Goal: Task Accomplishment & Management: Use online tool/utility

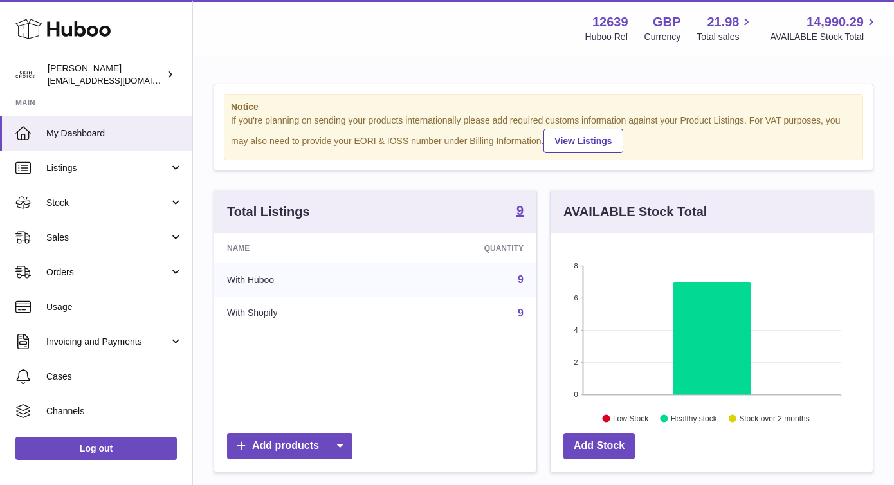
scroll to position [201, 322]
click at [133, 234] on span "Sales" at bounding box center [107, 238] width 123 height 12
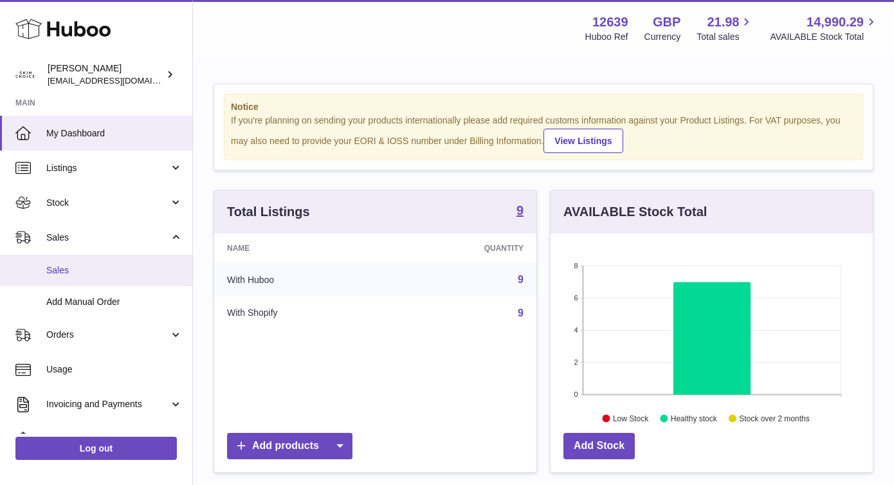
click at [125, 265] on span "Sales" at bounding box center [114, 270] width 136 height 12
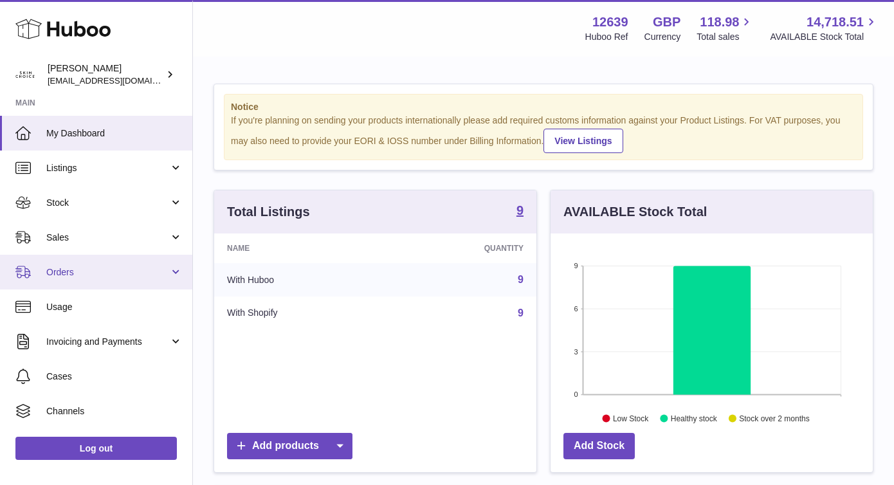
scroll to position [201, 322]
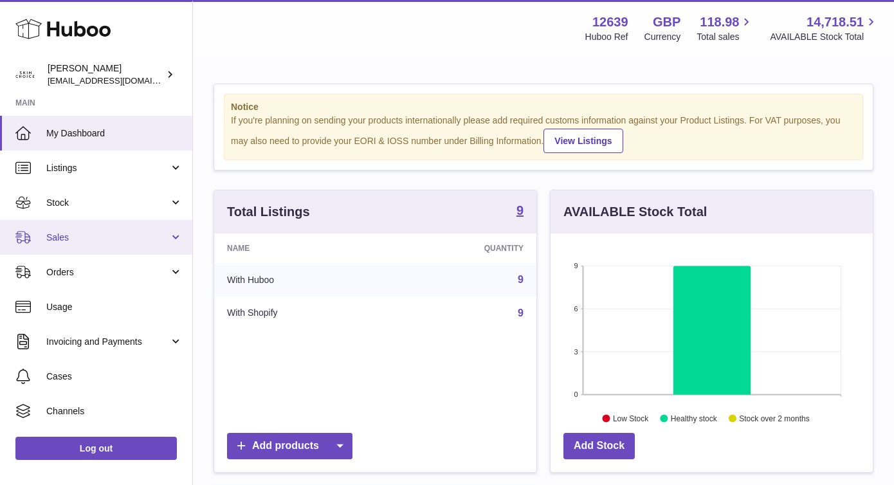
click at [116, 240] on span "Sales" at bounding box center [107, 238] width 123 height 12
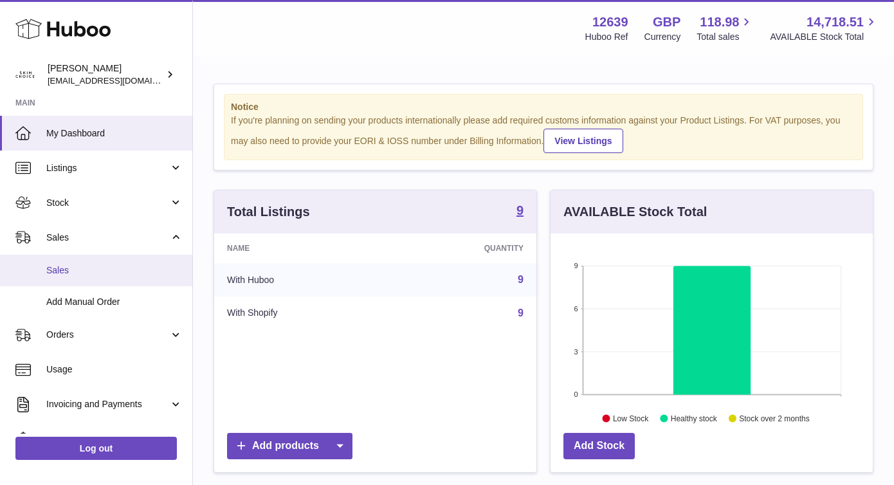
click at [101, 270] on span "Sales" at bounding box center [114, 270] width 136 height 12
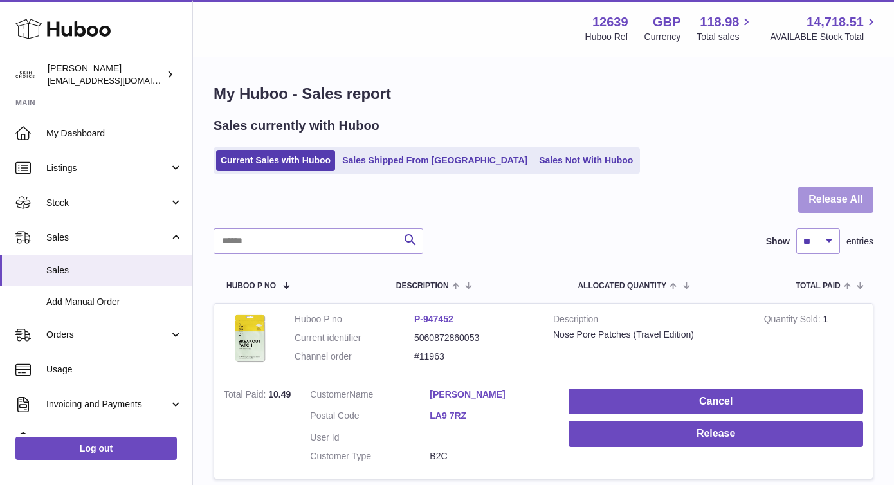
click at [835, 210] on button "Release All" at bounding box center [835, 200] width 75 height 26
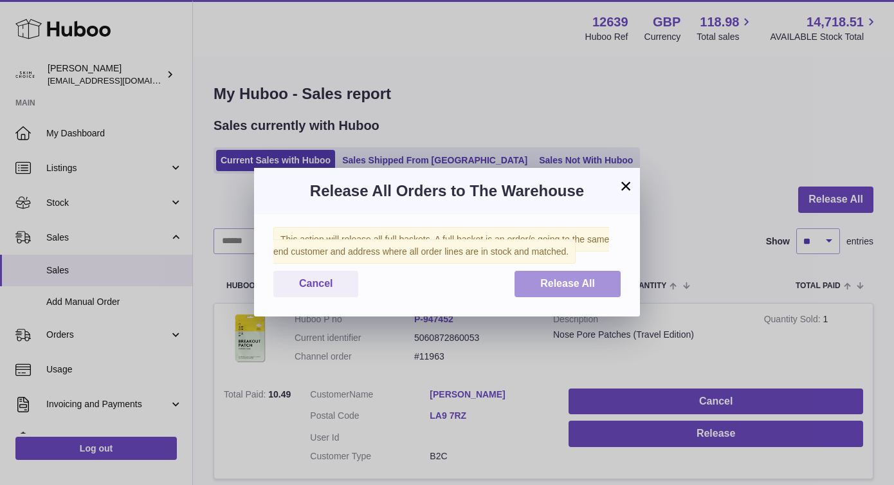
click at [592, 277] on button "Release All" at bounding box center [568, 284] width 106 height 26
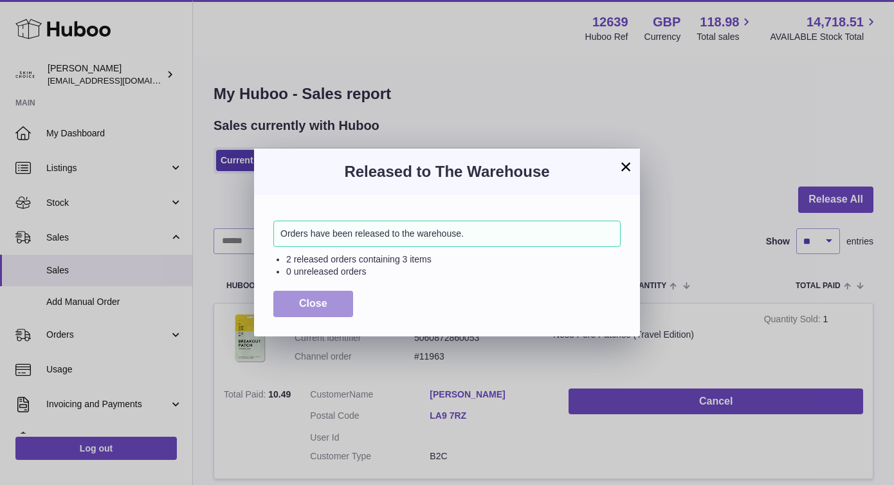
click at [300, 302] on span "Close" at bounding box center [313, 303] width 28 height 11
